Goal: Navigation & Orientation: Find specific page/section

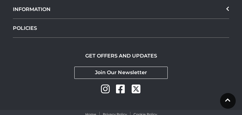
scroll to position [1881, 0]
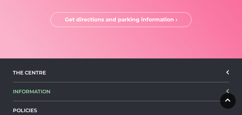
click at [226, 89] on icon at bounding box center [227, 91] width 3 height 5
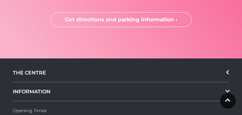
scroll to position [1917, 0]
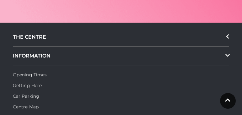
click at [24, 72] on link "Opening Times" at bounding box center [30, 75] width 34 height 6
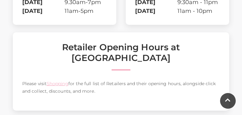
scroll to position [287, 0]
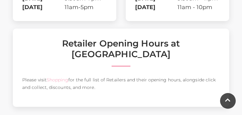
click at [55, 77] on link "Shopping" at bounding box center [58, 80] width 22 height 6
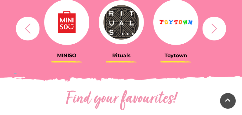
scroll to position [269, 0]
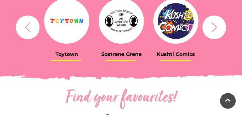
click at [64, 21] on img at bounding box center [66, 20] width 45 height 45
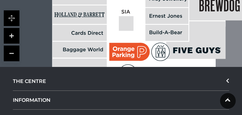
scroll to position [610, 0]
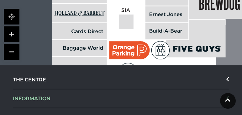
click at [227, 95] on icon at bounding box center [227, 97] width 3 height 5
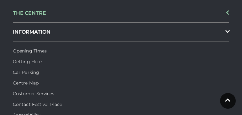
scroll to position [682, 0]
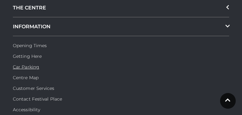
click at [33, 64] on link "Car Parking" at bounding box center [26, 67] width 26 height 6
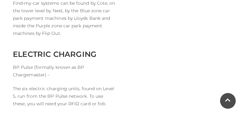
scroll to position [466, 0]
